Goal: Task Accomplishment & Management: Complete application form

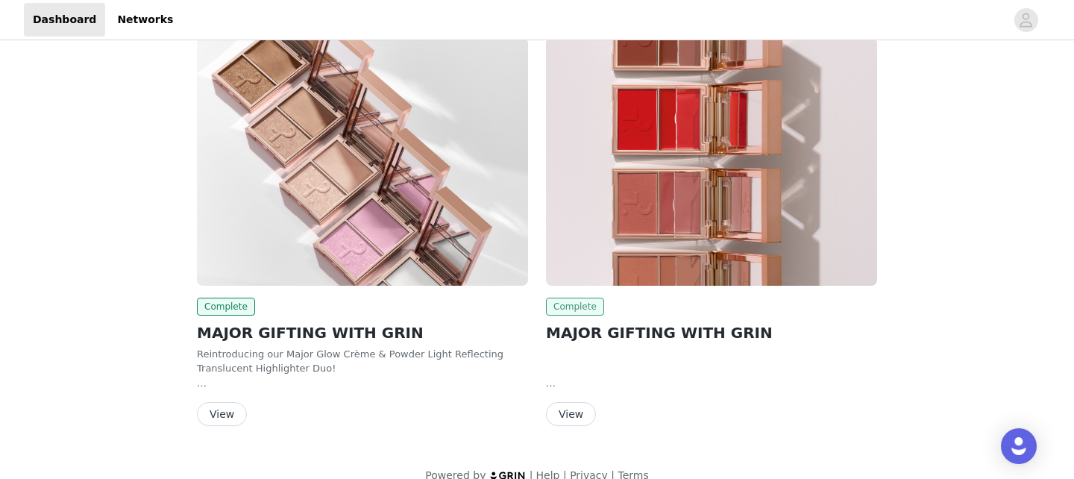
scroll to position [40, 0]
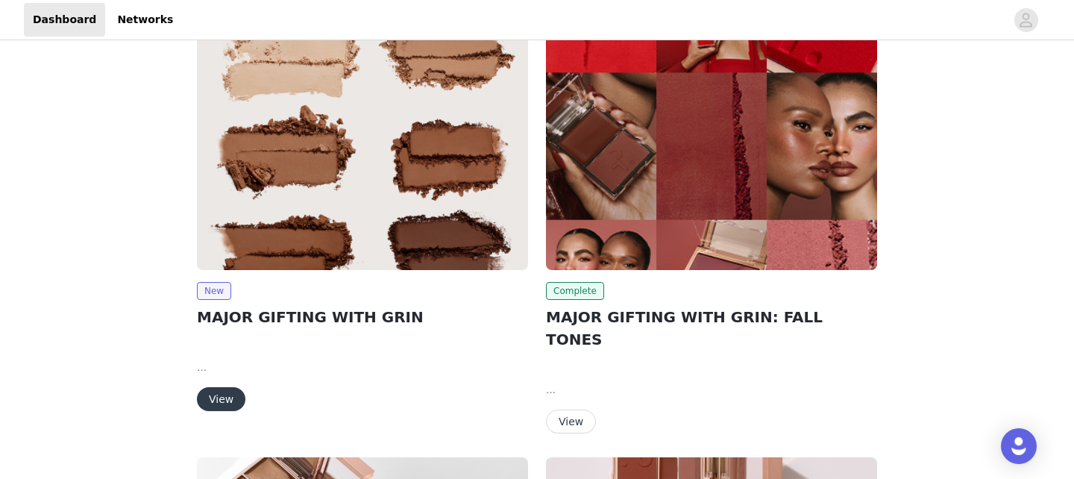
click at [347, 226] on img at bounding box center [362, 146] width 331 height 248
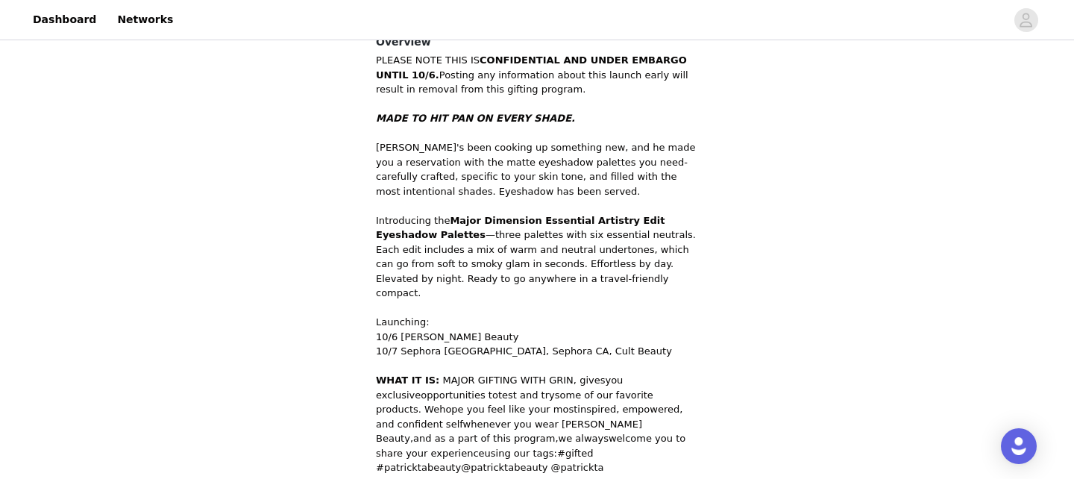
scroll to position [577, 0]
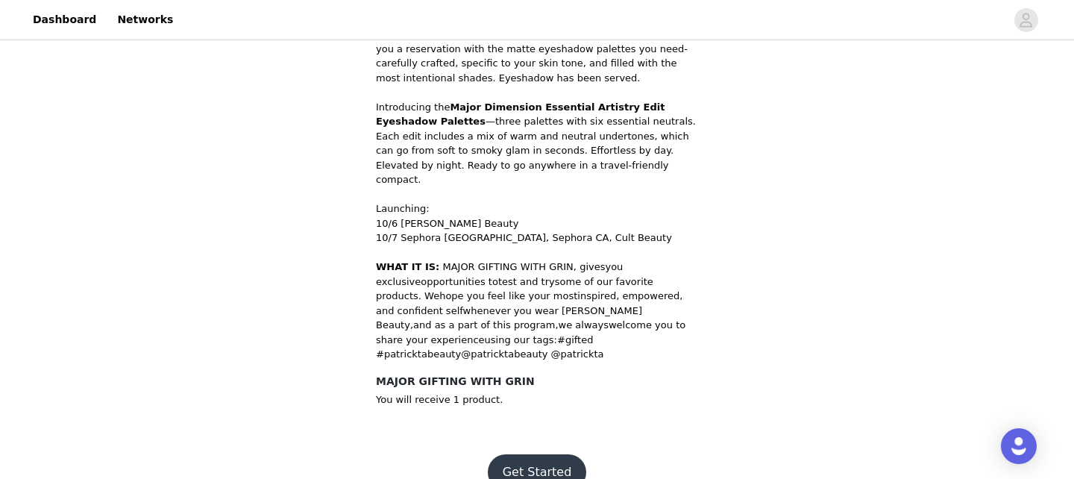
click at [534, 454] on button "Get Started" at bounding box center [537, 472] width 99 height 36
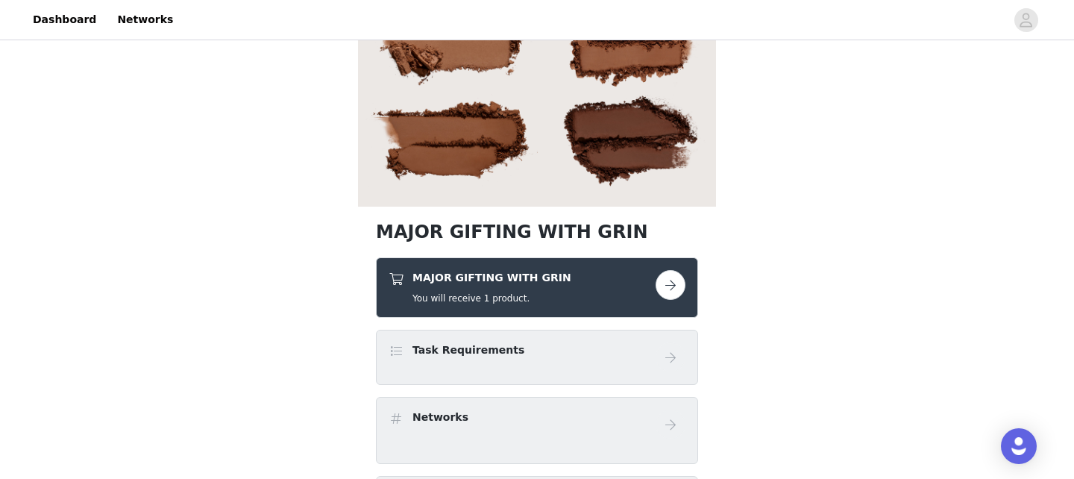
scroll to position [234, 0]
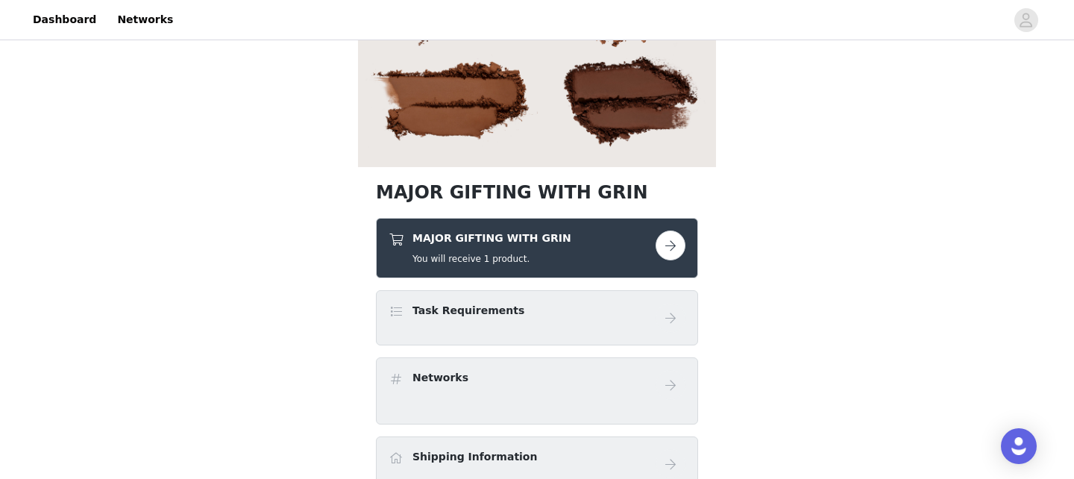
click at [562, 324] on div "Task Requirements" at bounding box center [522, 314] width 267 height 22
click at [674, 245] on button "button" at bounding box center [671, 245] width 30 height 30
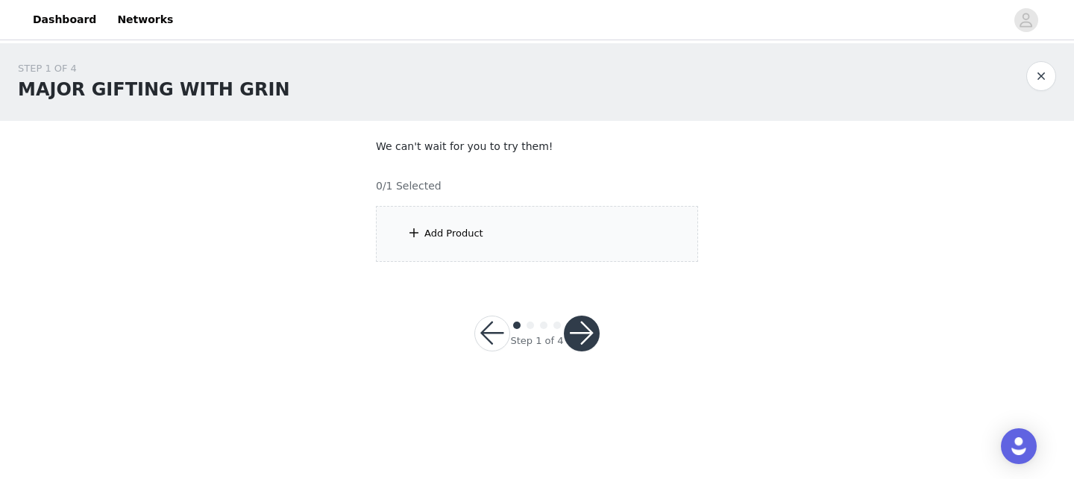
click at [603, 239] on div "Add Product" at bounding box center [537, 234] width 322 height 56
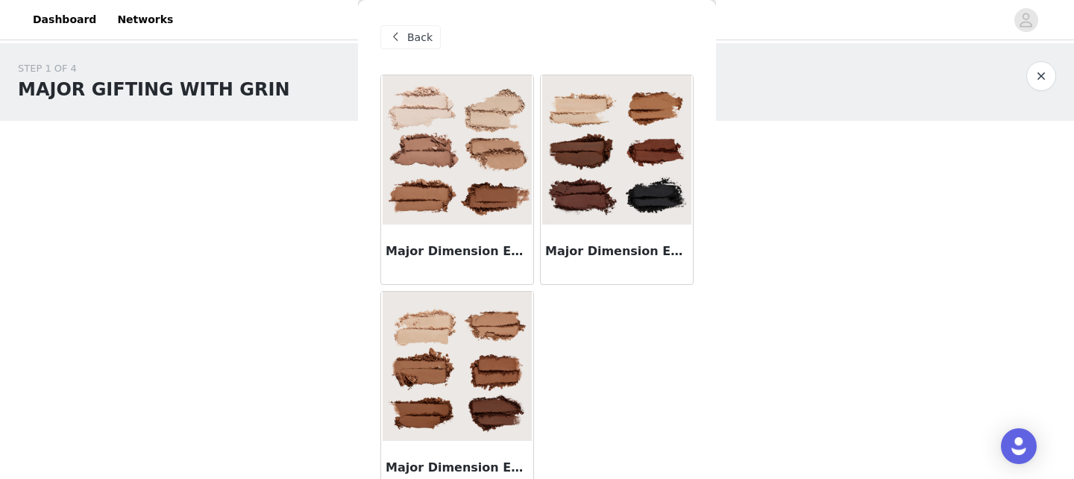
scroll to position [25, 0]
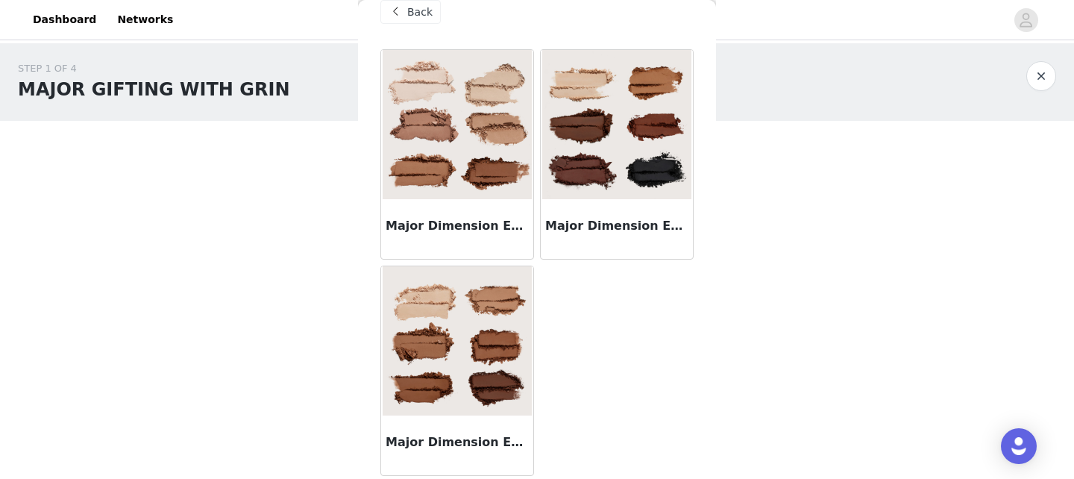
click at [509, 208] on div "Major Dimension Essential Artistry Edit Eyeshadow Palette - Light" at bounding box center [457, 229] width 152 height 60
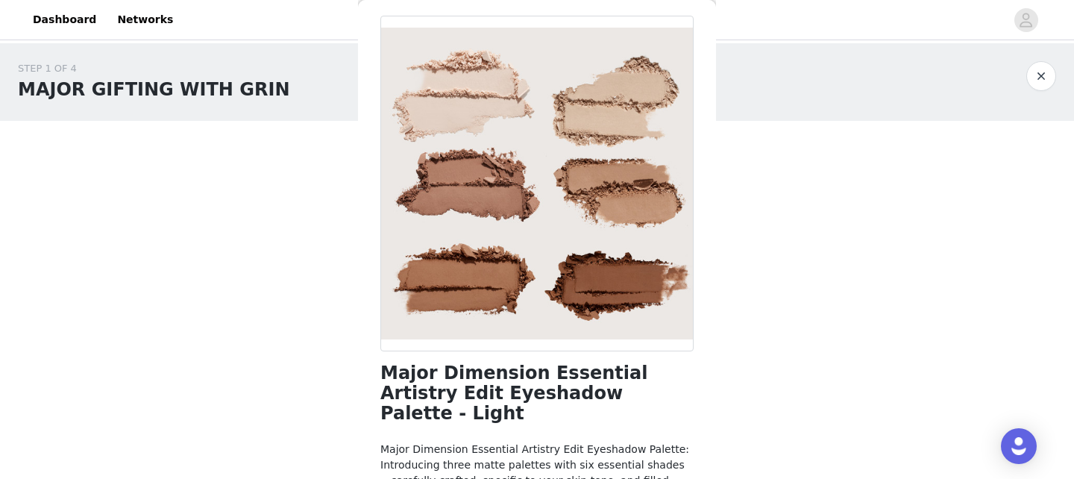
scroll to position [0, 0]
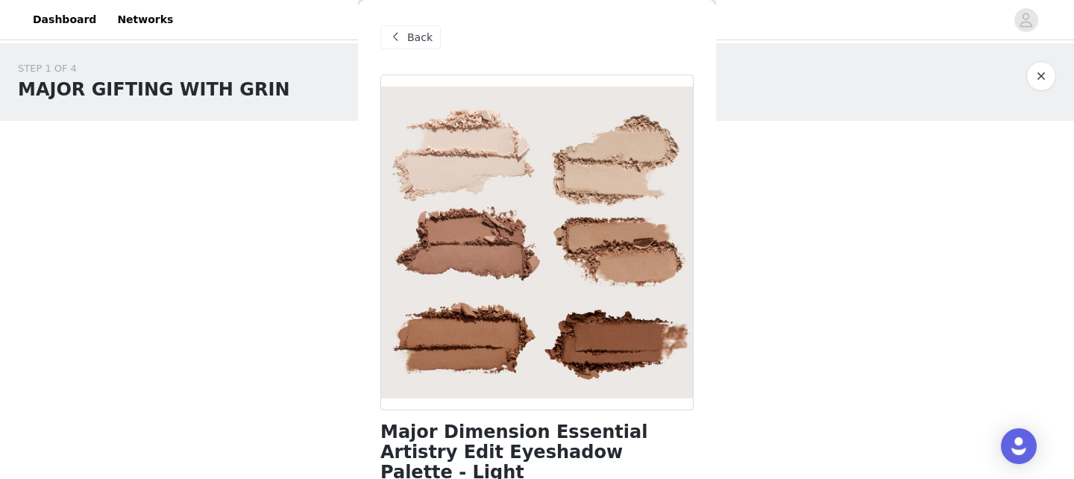
click at [410, 39] on span "Back" at bounding box center [419, 38] width 25 height 16
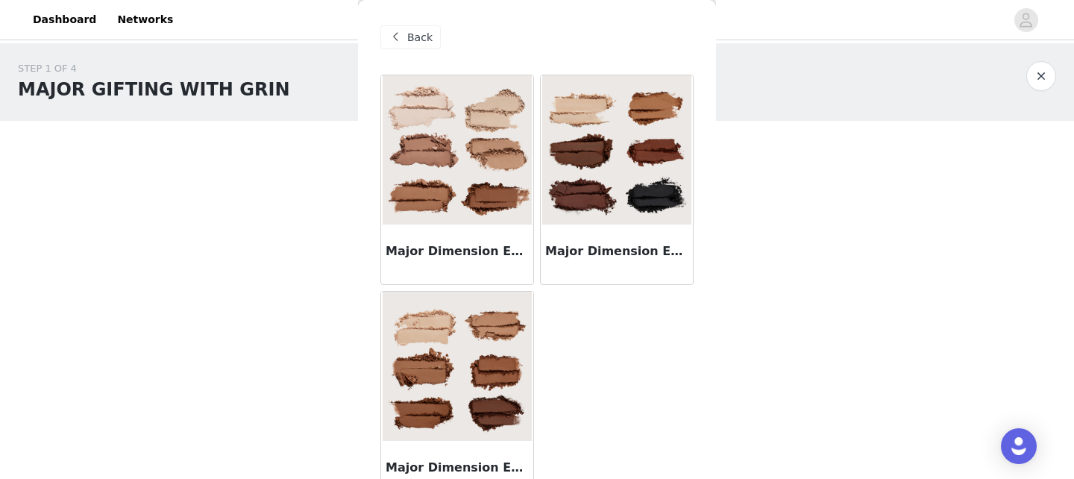
click at [615, 187] on img at bounding box center [616, 149] width 149 height 149
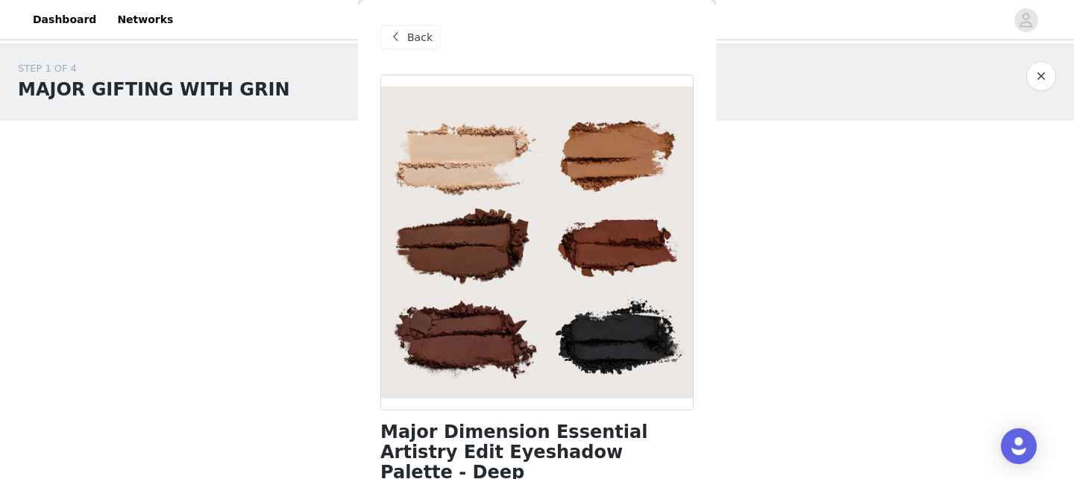
click at [419, 40] on span "Back" at bounding box center [419, 38] width 25 height 16
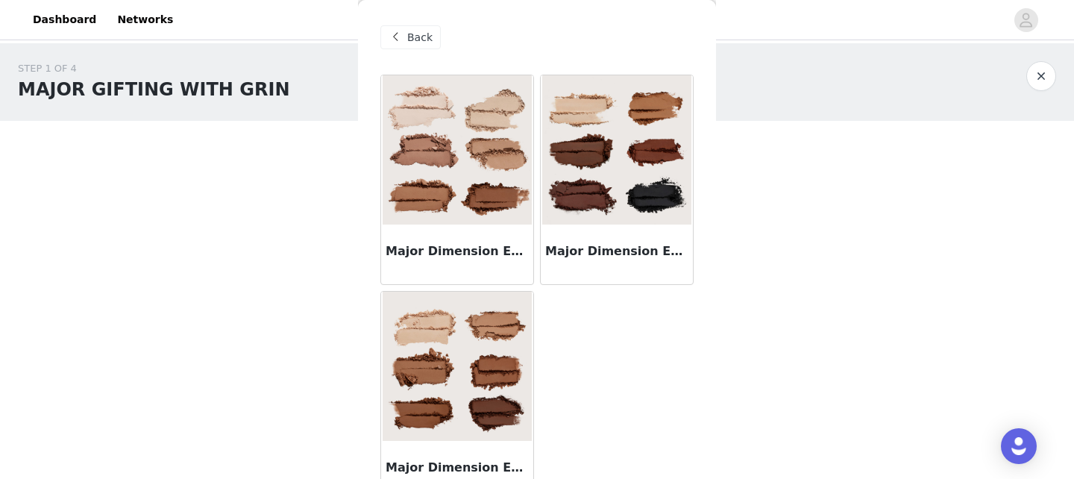
click at [456, 391] on img at bounding box center [457, 366] width 149 height 149
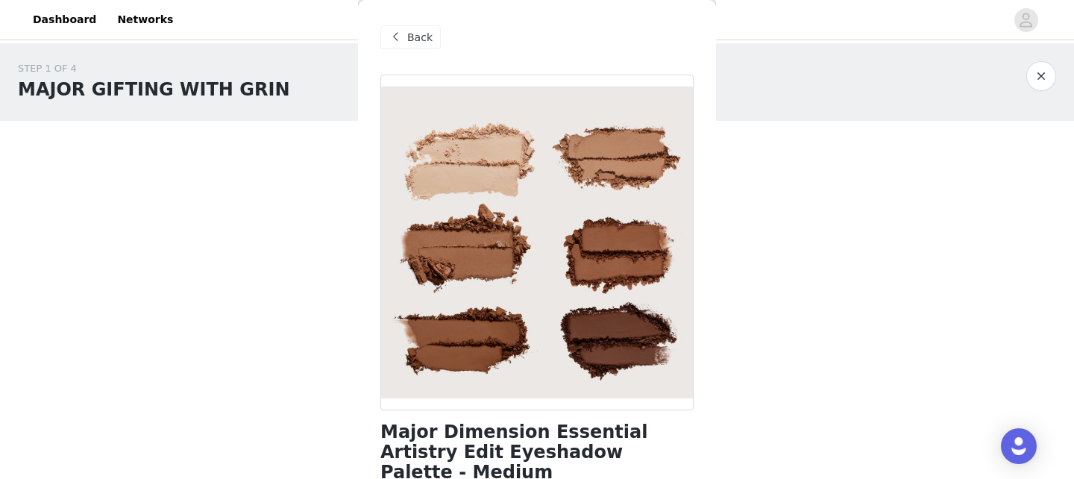
click at [405, 40] on div "Back" at bounding box center [410, 37] width 60 height 24
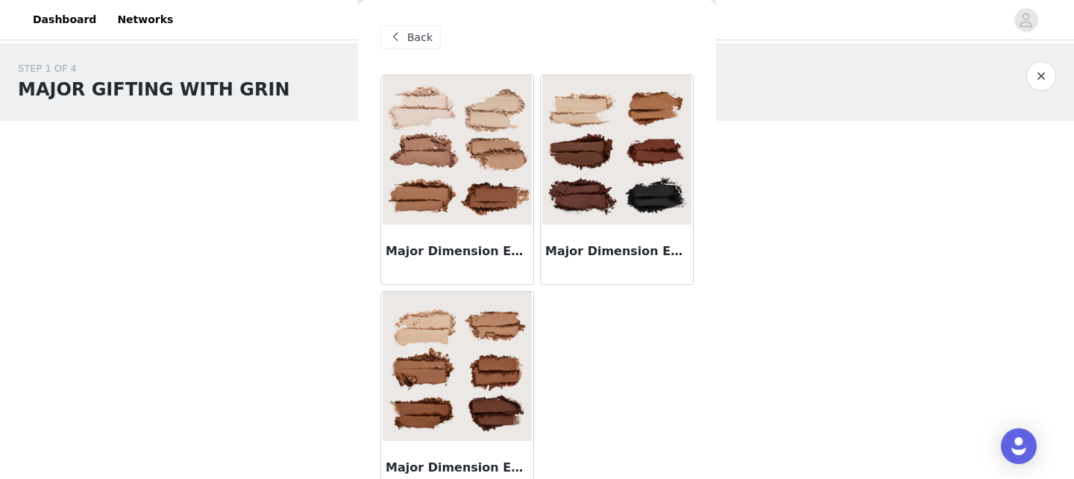
click at [606, 177] on img at bounding box center [616, 149] width 149 height 149
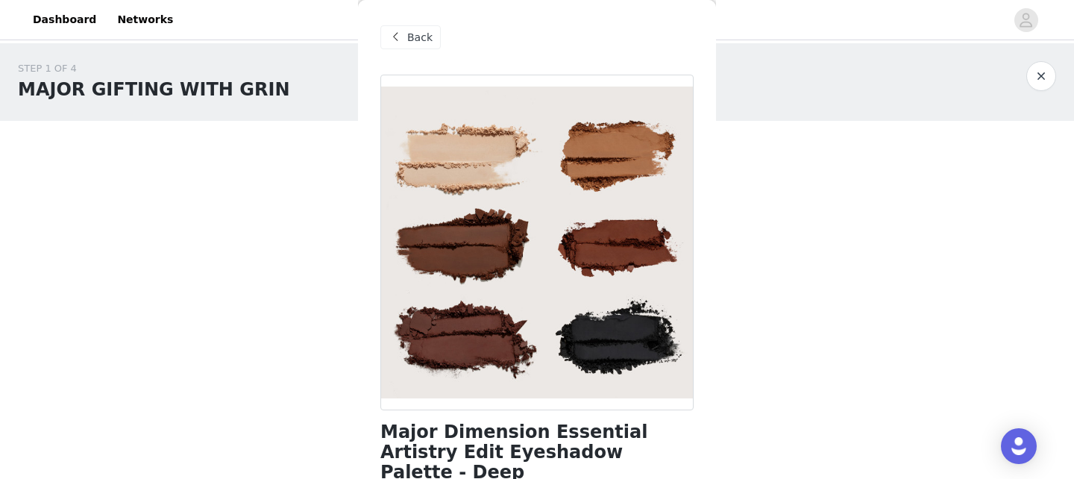
scroll to position [205, 0]
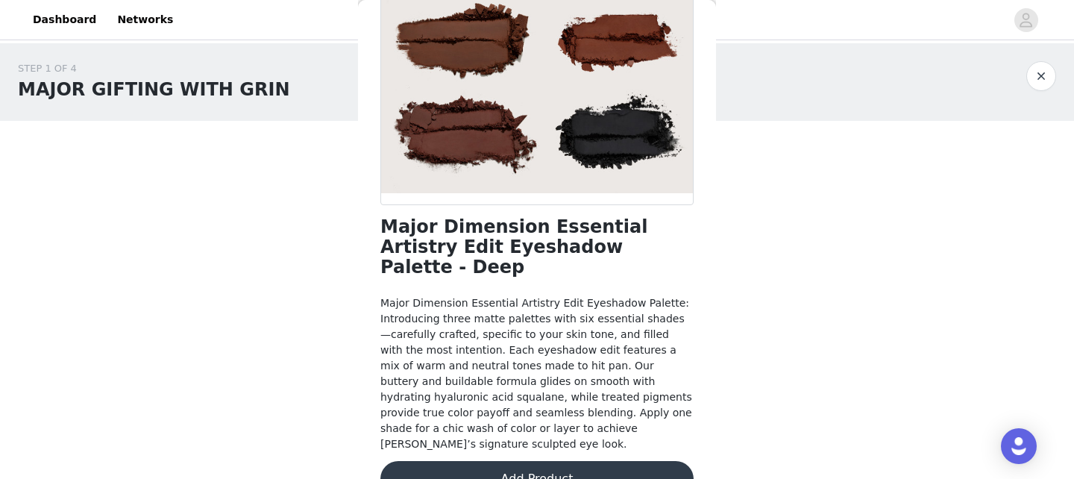
click at [590, 461] on button "Add Product" at bounding box center [536, 479] width 313 height 36
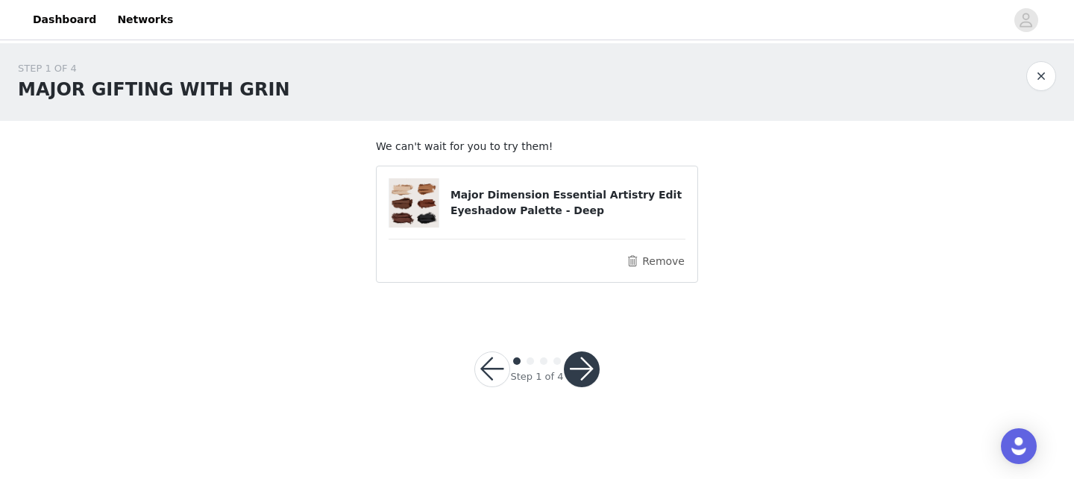
click at [588, 371] on button "button" at bounding box center [582, 369] width 36 height 36
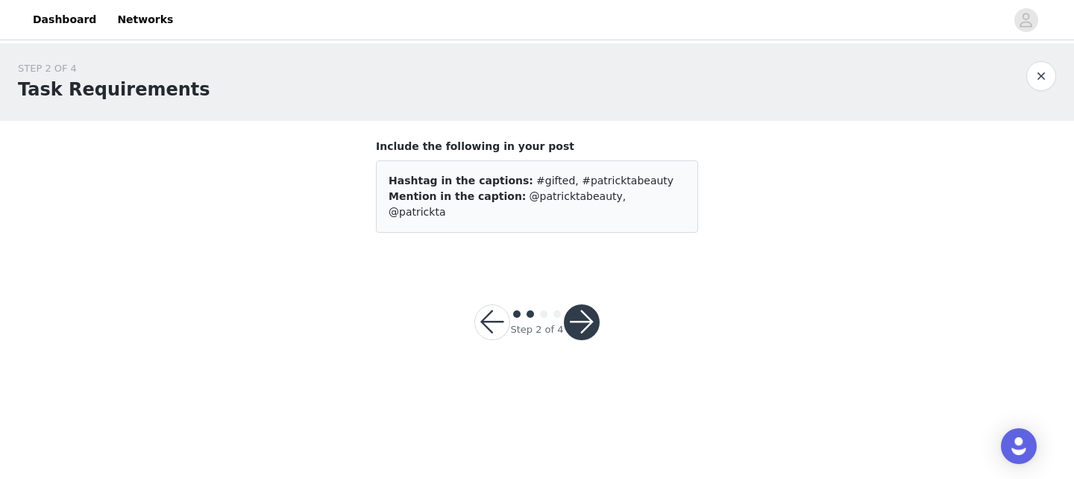
click at [589, 311] on button "button" at bounding box center [582, 322] width 36 height 36
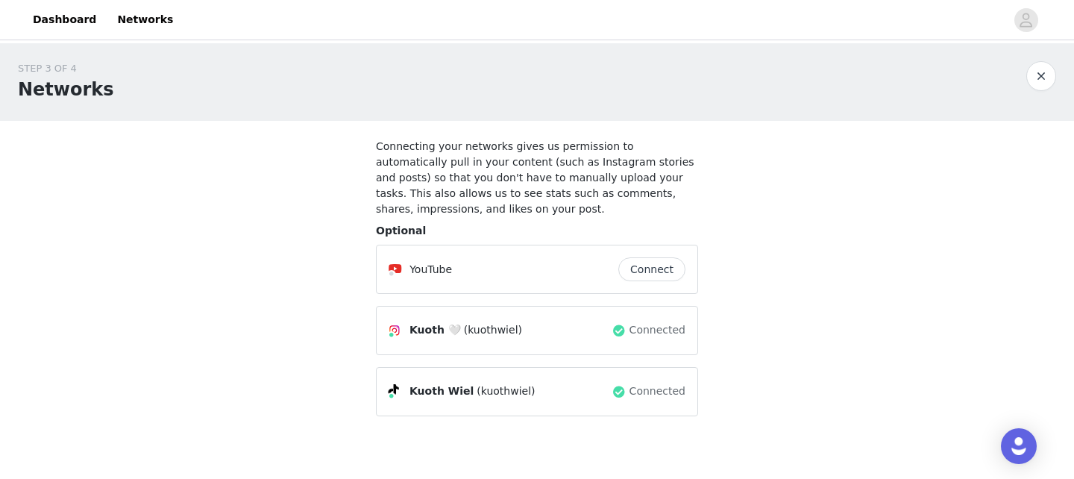
scroll to position [74, 0]
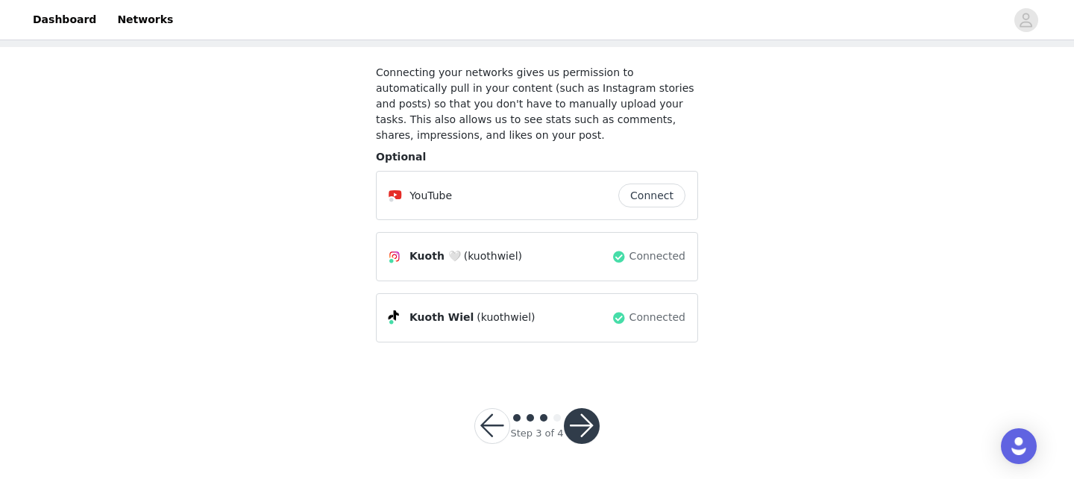
click at [578, 420] on button "button" at bounding box center [582, 426] width 36 height 36
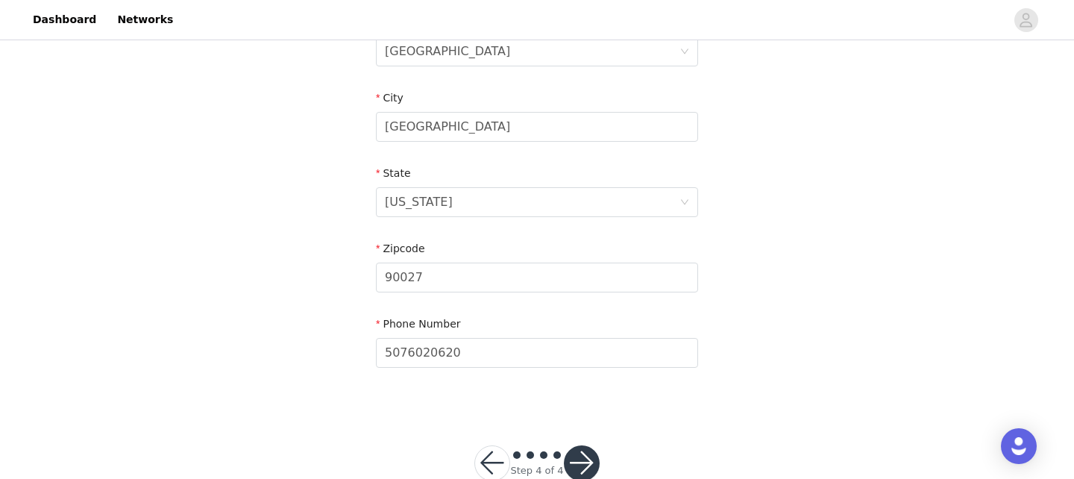
scroll to position [538, 0]
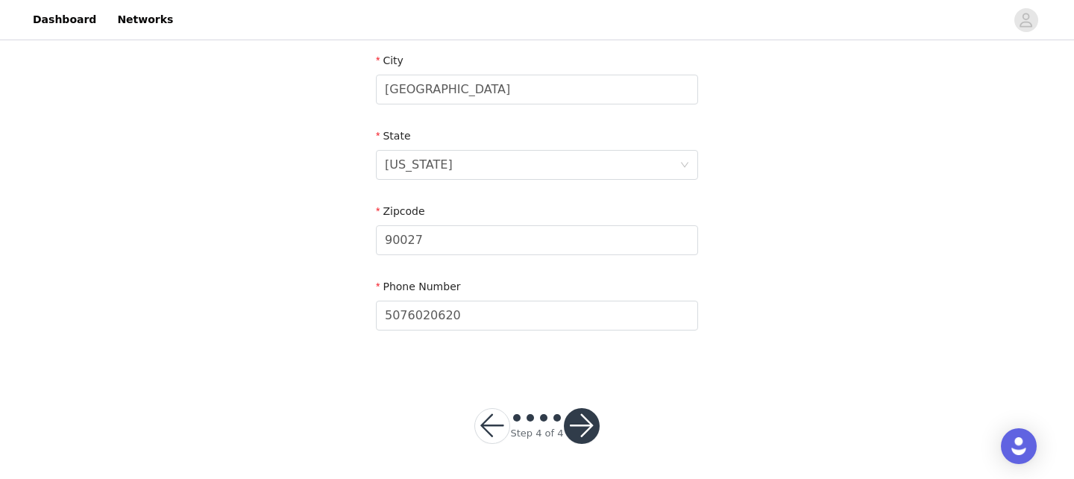
click at [592, 428] on button "button" at bounding box center [582, 426] width 36 height 36
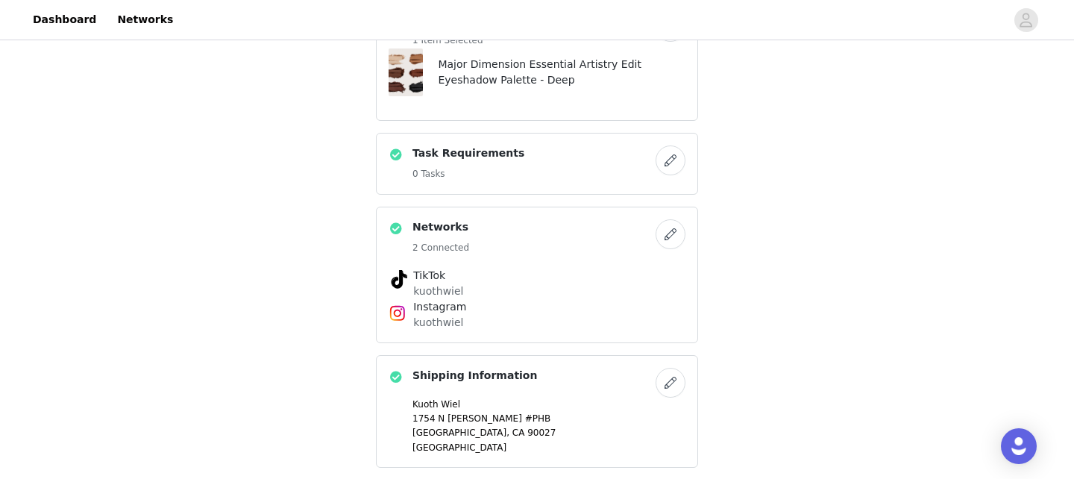
scroll to position [568, 0]
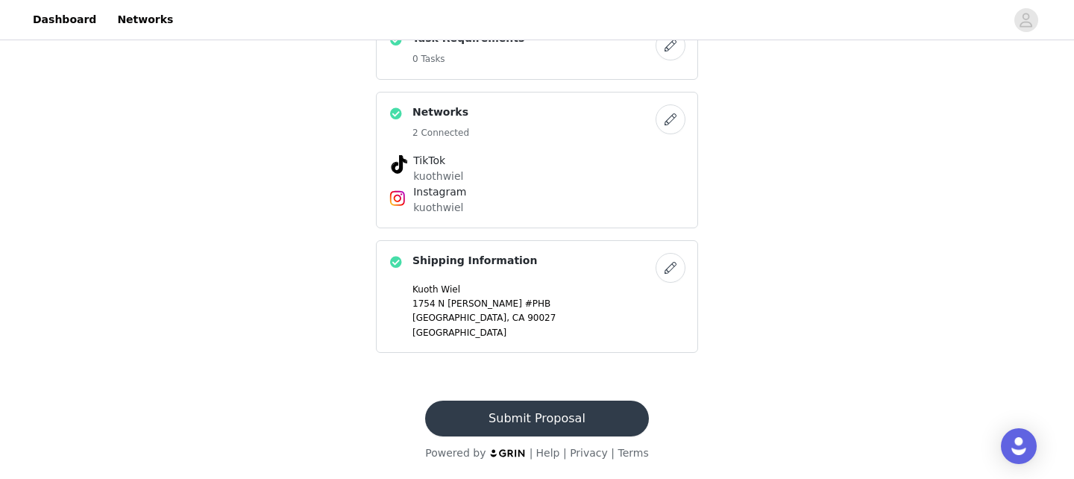
click at [547, 427] on button "Submit Proposal" at bounding box center [536, 419] width 223 height 36
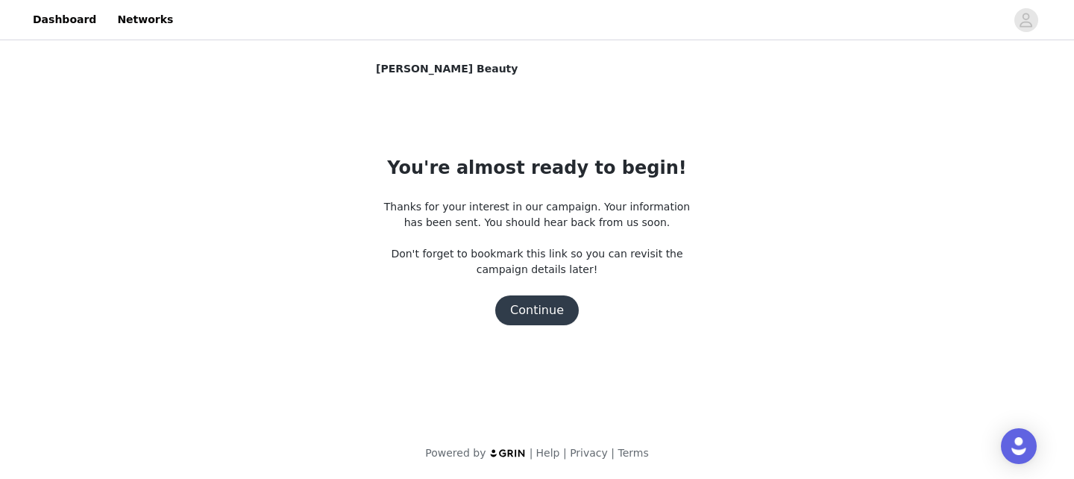
click at [530, 304] on button "Continue" at bounding box center [537, 310] width 84 height 30
